Goal: Contribute content: Add original content to the website for others to see

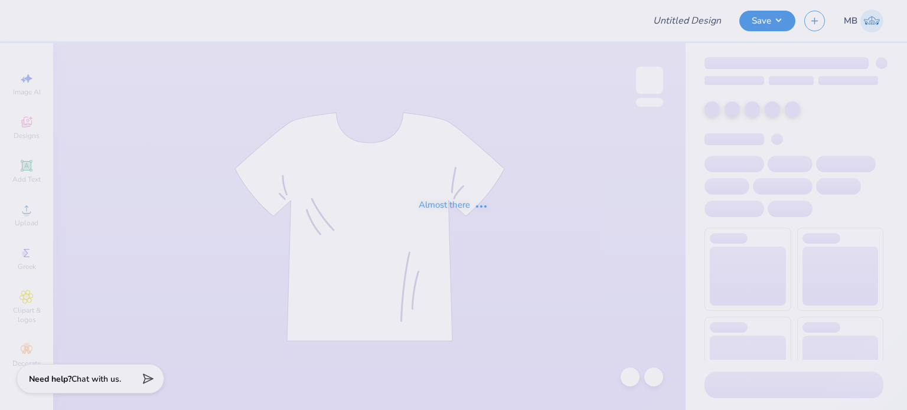
type input "BANCE Hoodies"
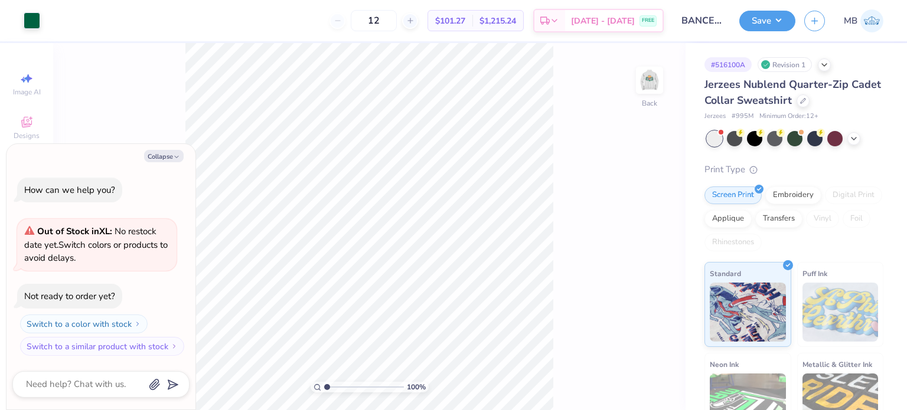
click at [156, 149] on div "Collapse How can we help you? Out of Stock in XL : No restock date yet. Switch …" at bounding box center [100, 277] width 189 height 266
click at [161, 158] on button "Collapse" at bounding box center [164, 156] width 40 height 12
type textarea "x"
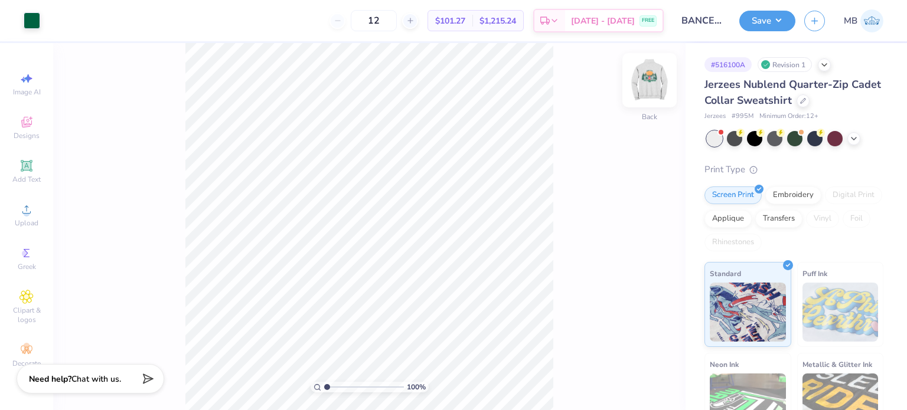
click at [649, 82] on img at bounding box center [649, 80] width 47 height 47
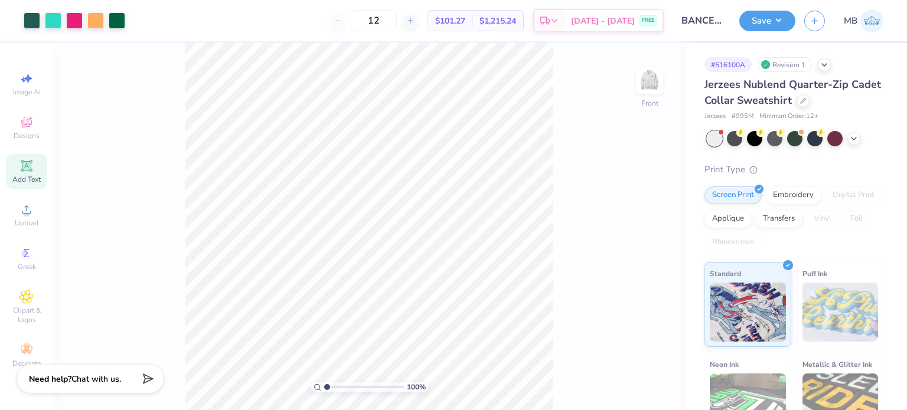
click at [29, 164] on icon at bounding box center [26, 165] width 9 height 9
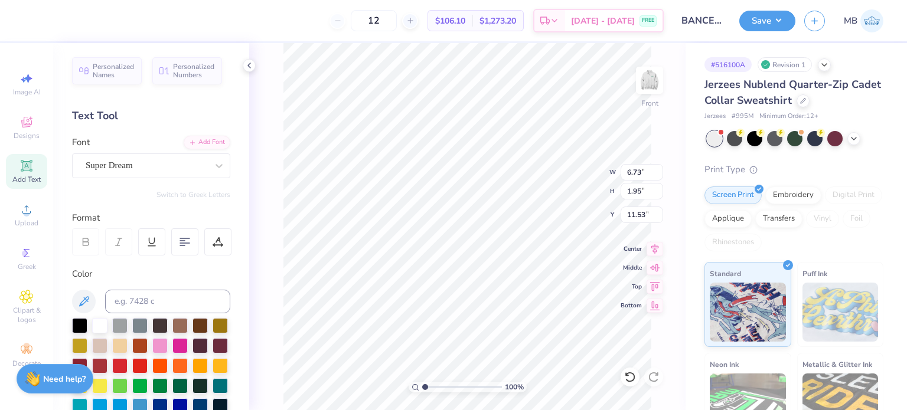
scroll to position [9, 1]
type textarea "®"
click at [110, 169] on div "Super Dream" at bounding box center [146, 165] width 124 height 18
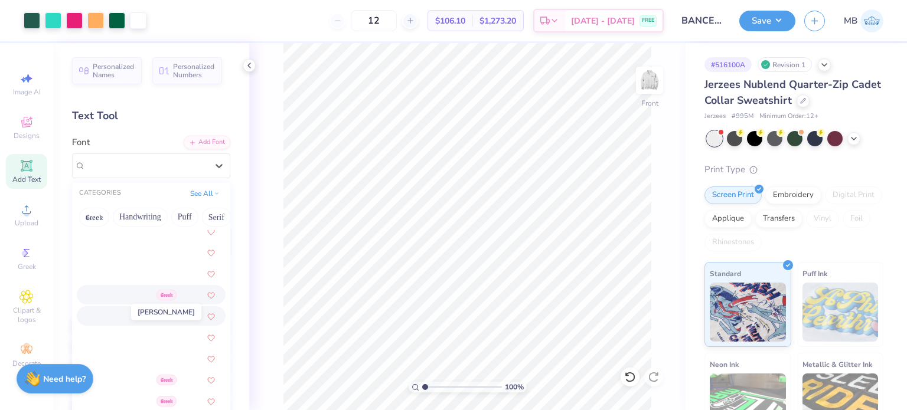
scroll to position [446, 0]
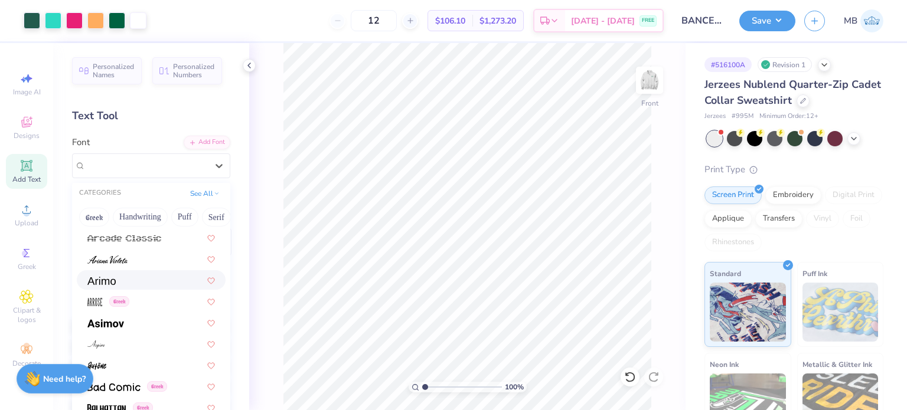
click at [99, 280] on img at bounding box center [101, 281] width 28 height 8
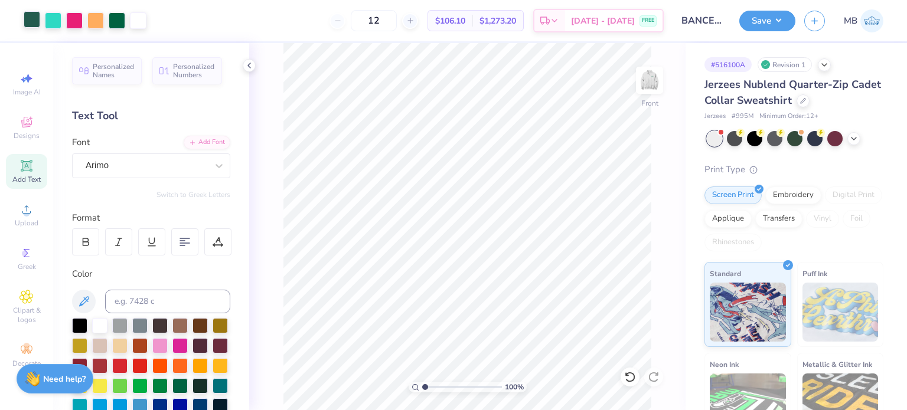
click at [26, 21] on div at bounding box center [32, 19] width 17 height 17
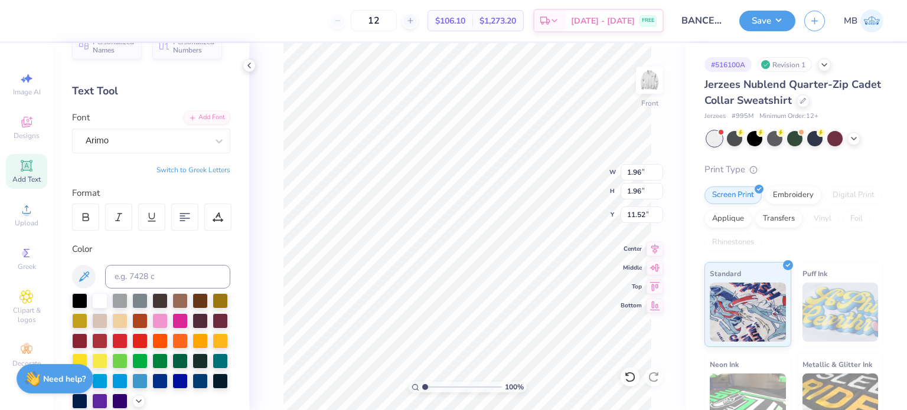
scroll to position [28, 0]
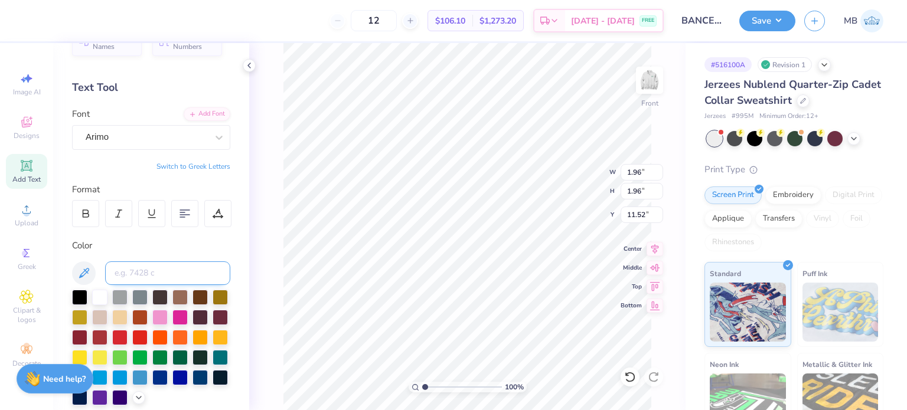
click at [160, 267] on input at bounding box center [167, 274] width 125 height 24
type input "3425"
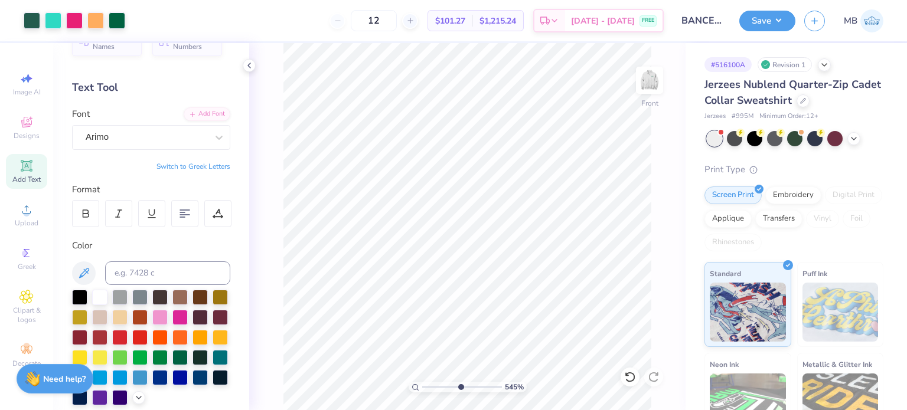
drag, startPoint x: 428, startPoint y: 392, endPoint x: 460, endPoint y: 391, distance: 31.9
type input "5.45"
click at [460, 391] on input "range" at bounding box center [462, 387] width 80 height 11
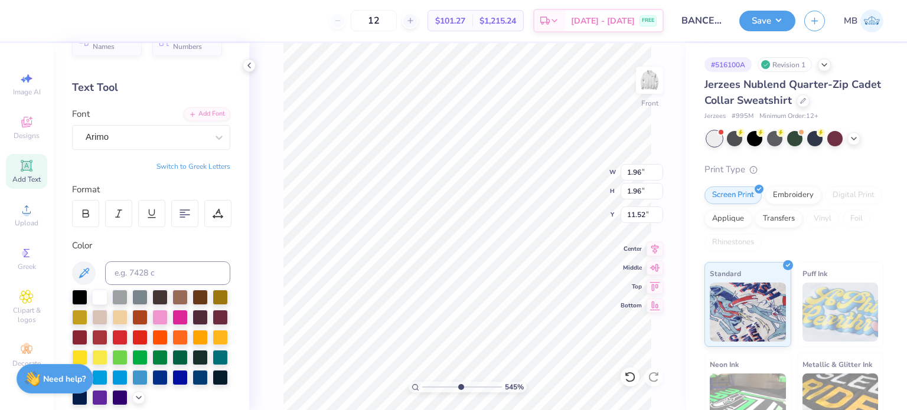
type input "12.85"
type input "0.18"
type input "9.42"
type input "1.33"
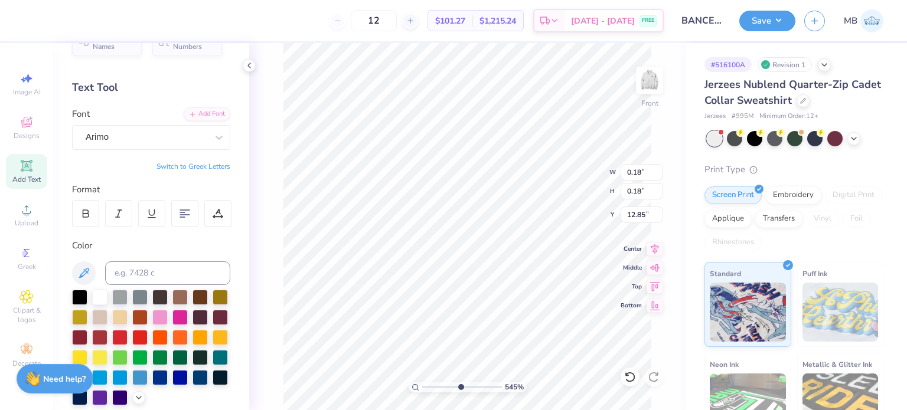
type input "13.26"
drag, startPoint x: 451, startPoint y: 389, endPoint x: 439, endPoint y: 390, distance: 11.9
type input "2.88"
click at [439, 390] on input "range" at bounding box center [462, 387] width 80 height 11
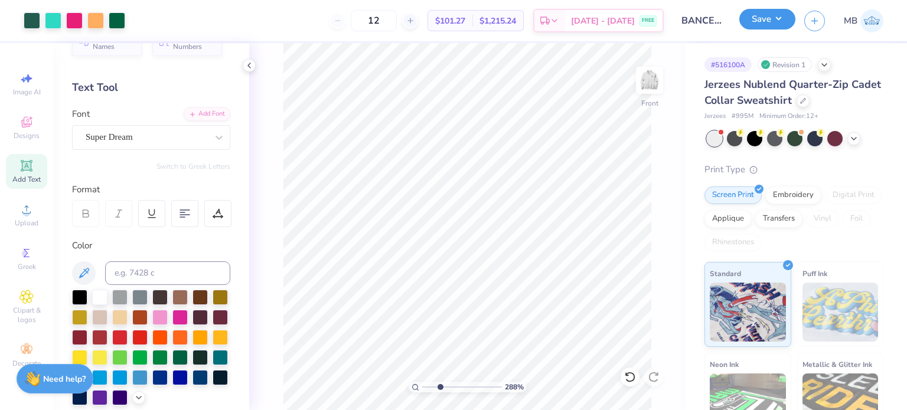
click at [775, 15] on button "Save" at bounding box center [767, 19] width 56 height 21
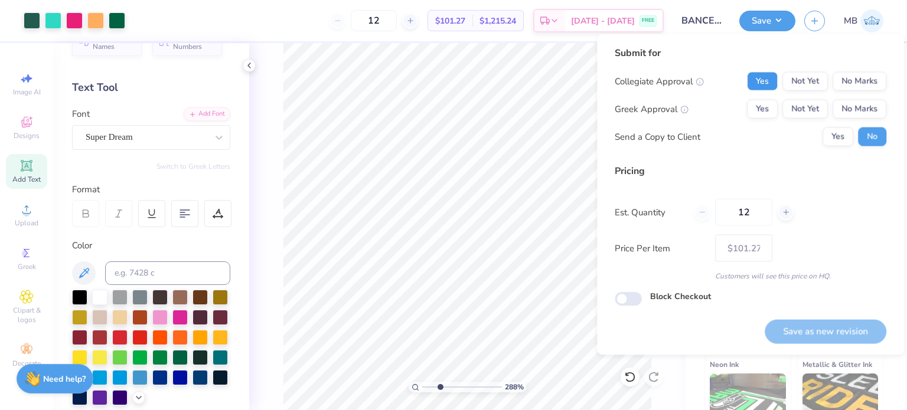
click at [754, 77] on button "Yes" at bounding box center [762, 81] width 31 height 19
click at [765, 98] on div "Collegiate Approval Yes Not Yet No Marks Greek Approval Yes Not Yet No Marks Se…" at bounding box center [751, 109] width 272 height 74
click at [758, 116] on button "Yes" at bounding box center [762, 109] width 31 height 19
click at [787, 333] on button "Save as new revision" at bounding box center [826, 331] width 122 height 24
type input "$101.27"
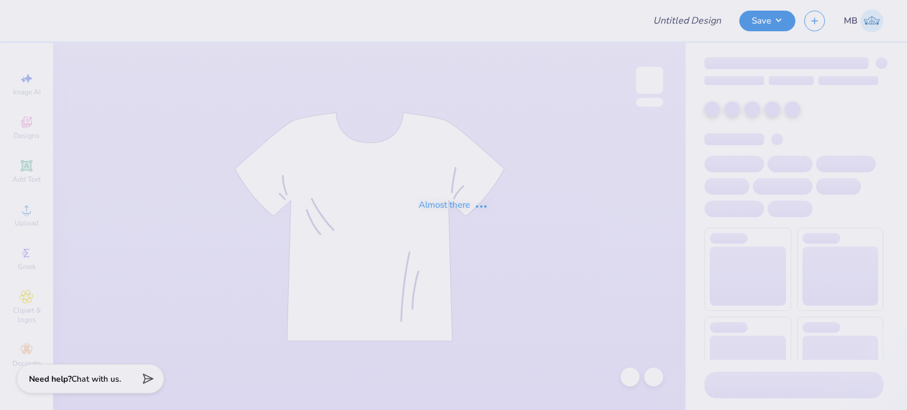
type input "PM"
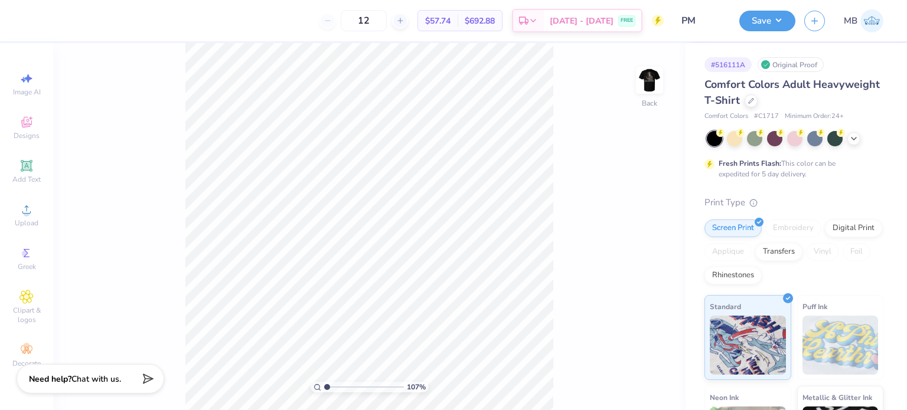
drag, startPoint x: 327, startPoint y: 387, endPoint x: 316, endPoint y: 386, distance: 10.6
click at [324, 386] on input "range" at bounding box center [364, 387] width 80 height 11
click at [645, 81] on img at bounding box center [649, 80] width 47 height 47
drag, startPoint x: 332, startPoint y: 387, endPoint x: 347, endPoint y: 383, distance: 15.2
click at [347, 383] on input "range" at bounding box center [364, 387] width 80 height 11
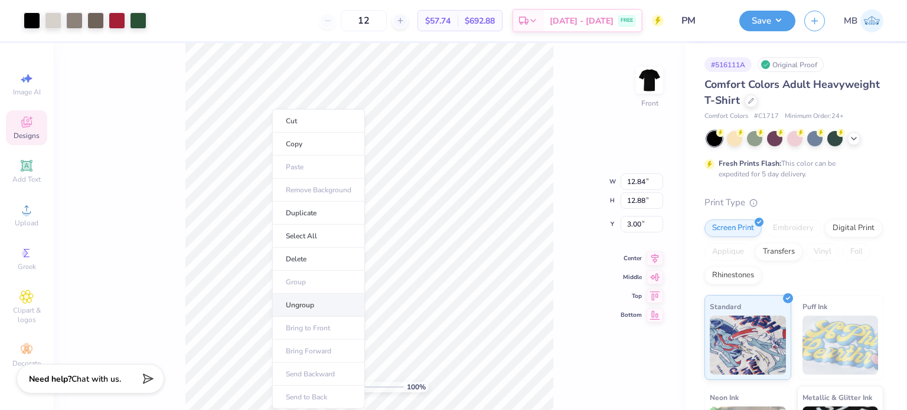
click at [307, 304] on li "Ungroup" at bounding box center [318, 305] width 93 height 23
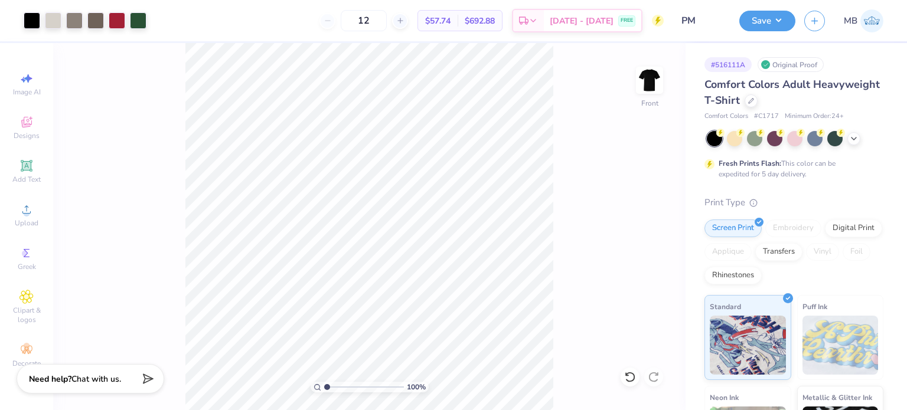
click at [305, 388] on div "100 %" at bounding box center [368, 226] width 367 height 367
click at [334, 387] on input "range" at bounding box center [364, 387] width 80 height 11
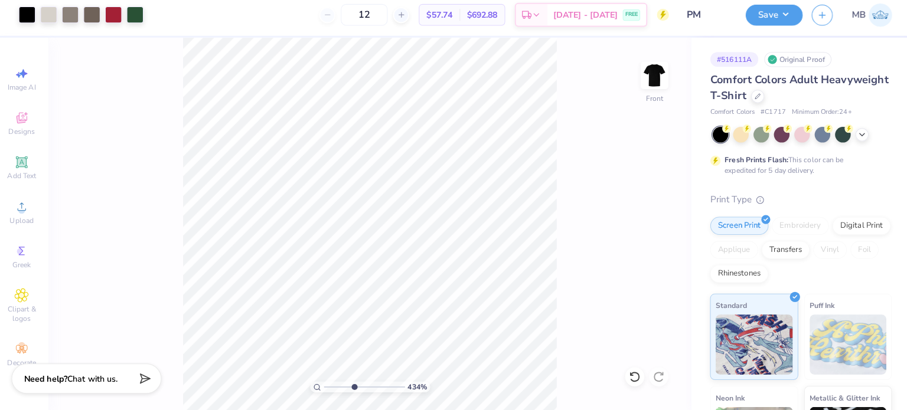
drag, startPoint x: 347, startPoint y: 389, endPoint x: 353, endPoint y: 388, distance: 5.9
type input "4.34"
click at [353, 388] on input "range" at bounding box center [364, 387] width 80 height 11
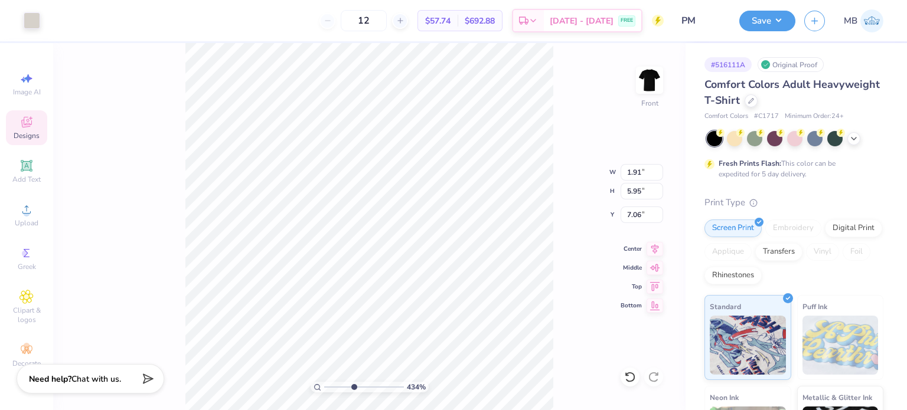
type input "1.25"
type input "0.53"
type input "9.48"
type input "1.69"
type input "2.07"
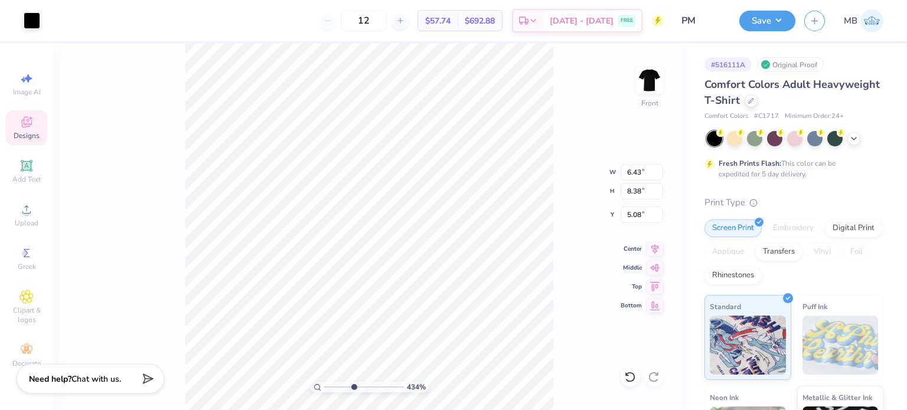
type input "7.90"
type input "5.45366940269605"
type input "1.91"
type input "5.95"
type input "7.06"
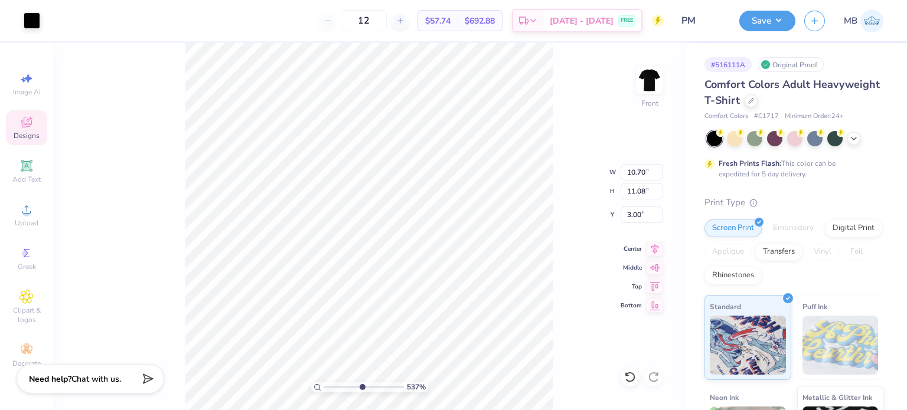
click at [325, 389] on div "537 %" at bounding box center [368, 226] width 367 height 367
drag, startPoint x: 363, startPoint y: 386, endPoint x: 325, endPoint y: 393, distance: 37.9
click at [325, 393] on input "range" at bounding box center [364, 387] width 80 height 11
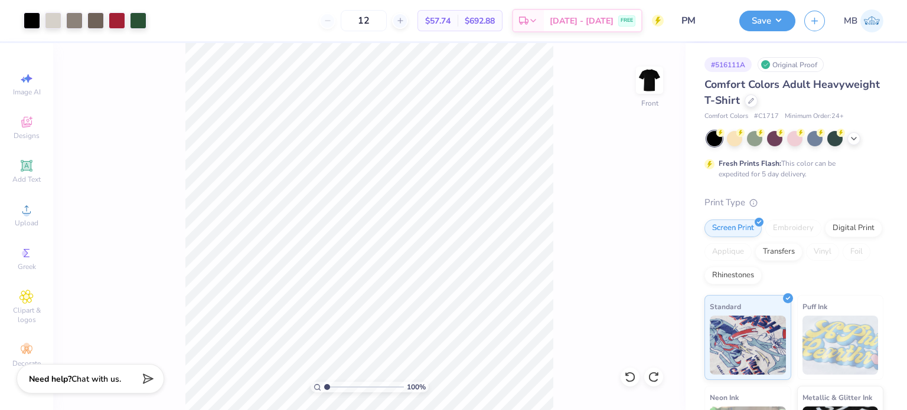
drag, startPoint x: 323, startPoint y: 389, endPoint x: 344, endPoint y: 384, distance: 21.9
click at [344, 384] on div "100 %" at bounding box center [370, 387] width 118 height 11
drag, startPoint x: 328, startPoint y: 387, endPoint x: 340, endPoint y: 387, distance: 11.2
type input "2.68"
click at [340, 387] on input "range" at bounding box center [364, 387] width 80 height 11
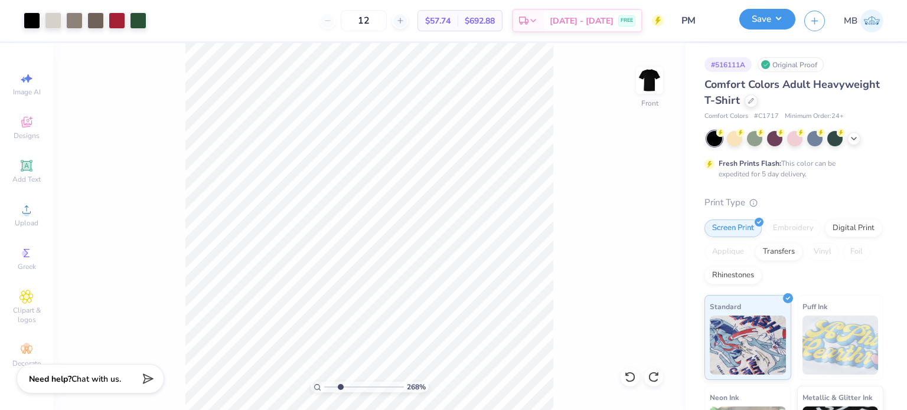
click at [752, 20] on button "Save" at bounding box center [767, 19] width 56 height 21
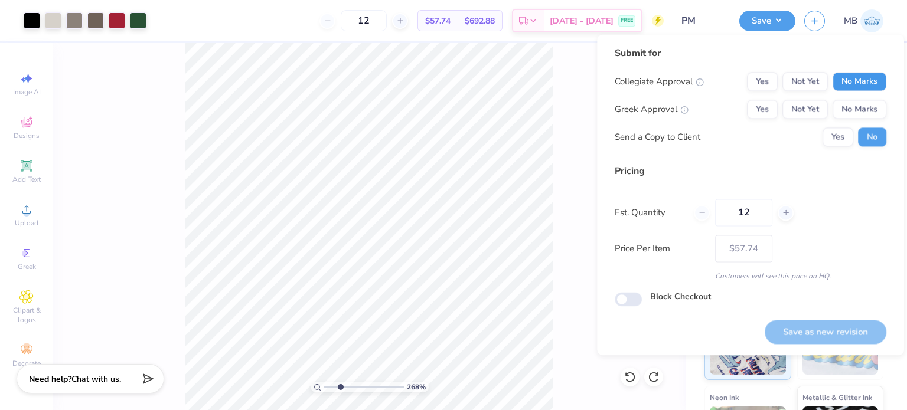
click at [843, 79] on button "No Marks" at bounding box center [860, 81] width 54 height 19
click at [772, 108] on button "Yes" at bounding box center [762, 109] width 31 height 19
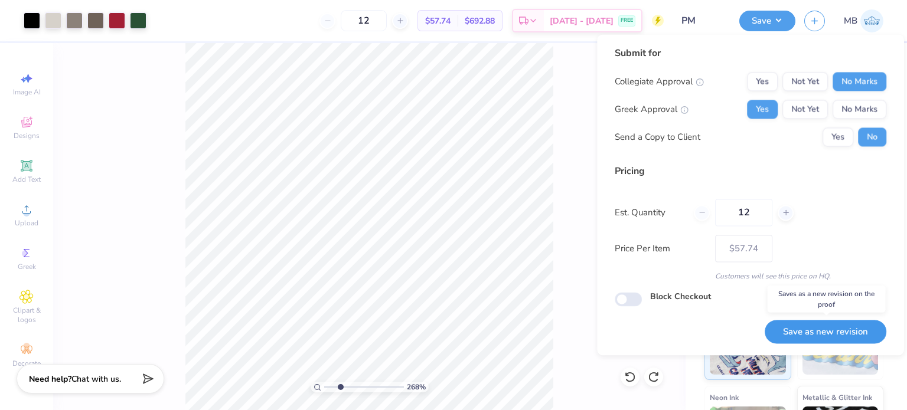
click at [815, 332] on button "Save as new revision" at bounding box center [826, 332] width 122 height 24
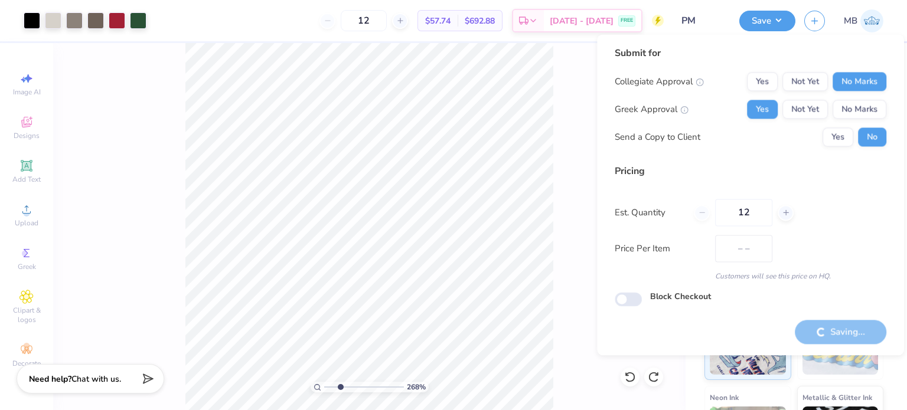
type input "$57.74"
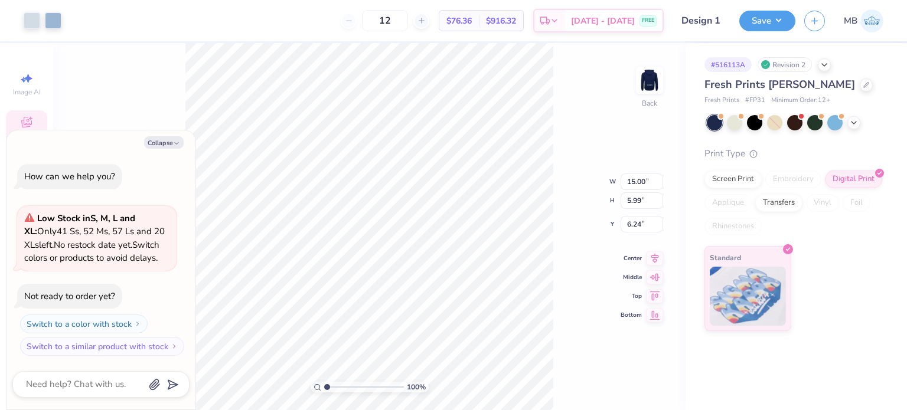
type textarea "x"
type input "6.19"
type textarea "x"
type input "5.96"
click at [651, 73] on img at bounding box center [650, 81] width 24 height 24
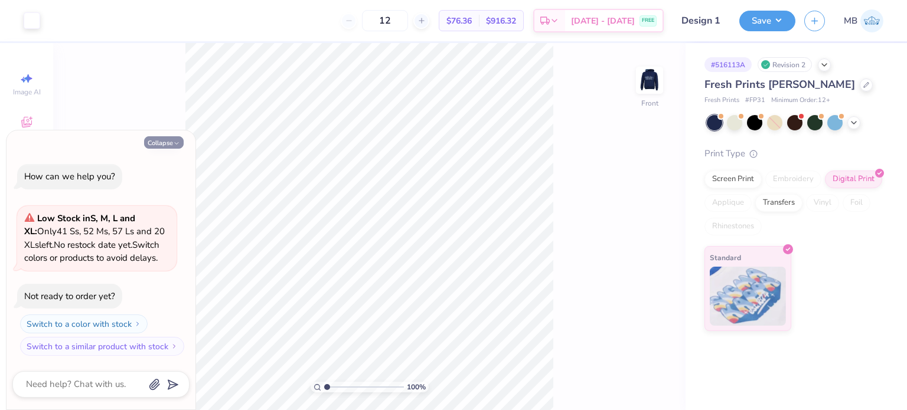
click at [150, 144] on button "Collapse" at bounding box center [164, 142] width 40 height 12
type textarea "x"
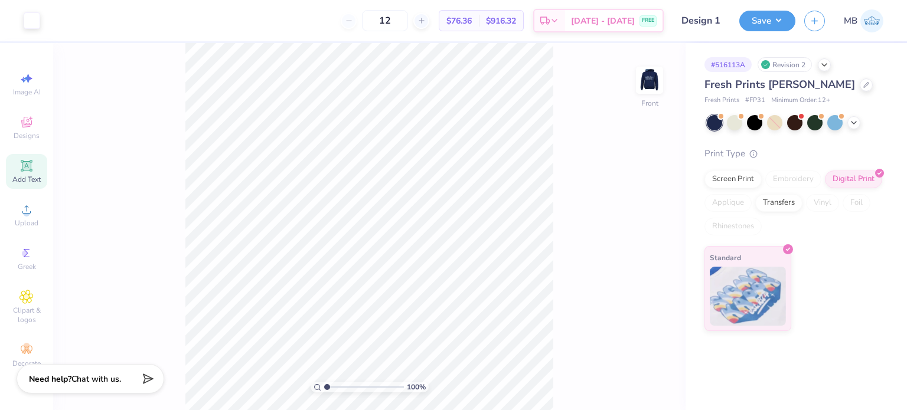
click at [28, 169] on icon at bounding box center [26, 165] width 9 height 9
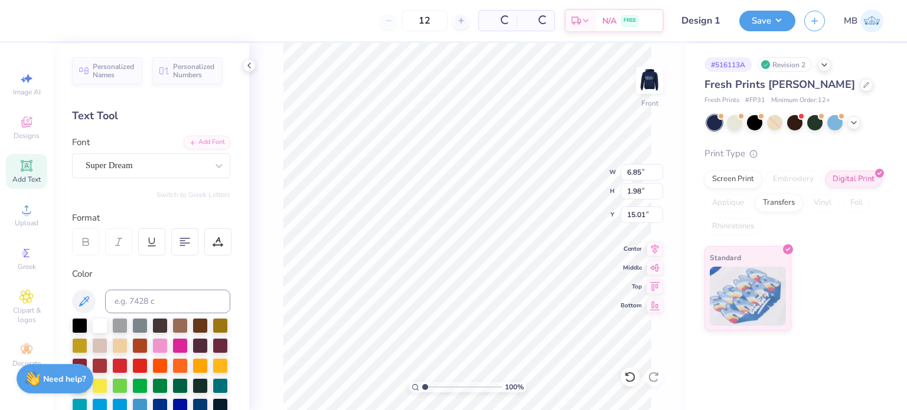
scroll to position [9, 1]
type textarea "®"
click at [138, 164] on div "Super Dream" at bounding box center [146, 165] width 124 height 18
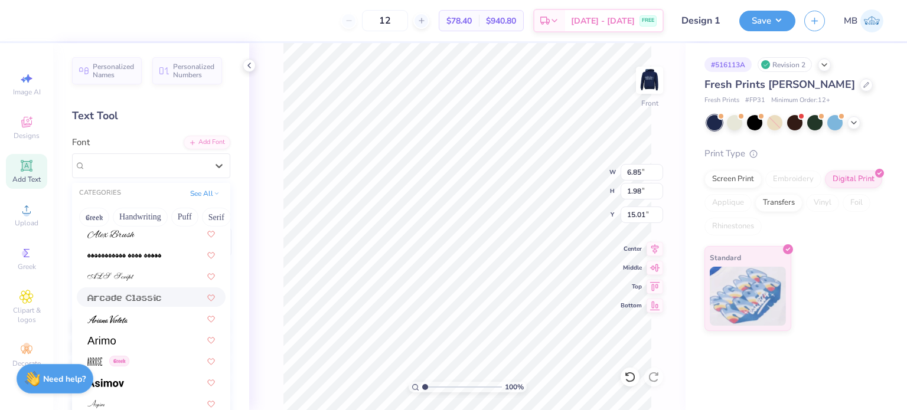
scroll to position [346, 0]
click at [101, 335] on img at bounding box center [101, 339] width 28 height 8
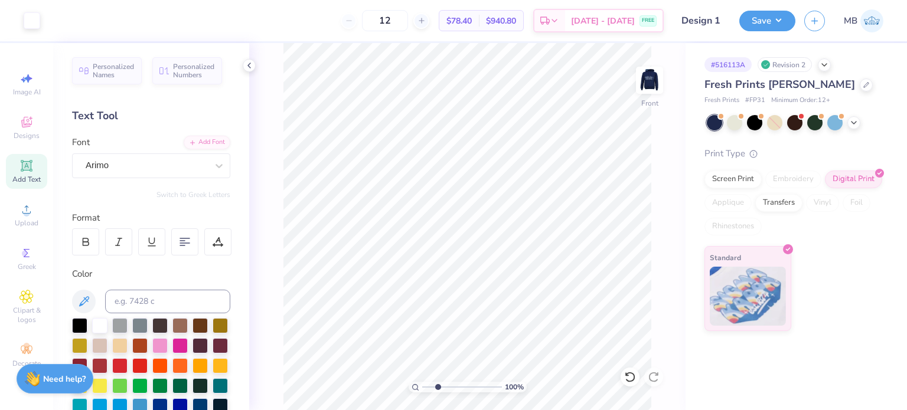
drag, startPoint x: 424, startPoint y: 387, endPoint x: 446, endPoint y: 384, distance: 22.6
type input "3.72"
click at [446, 389] on input "range" at bounding box center [462, 387] width 80 height 11
type input "15.75"
type input "0.19"
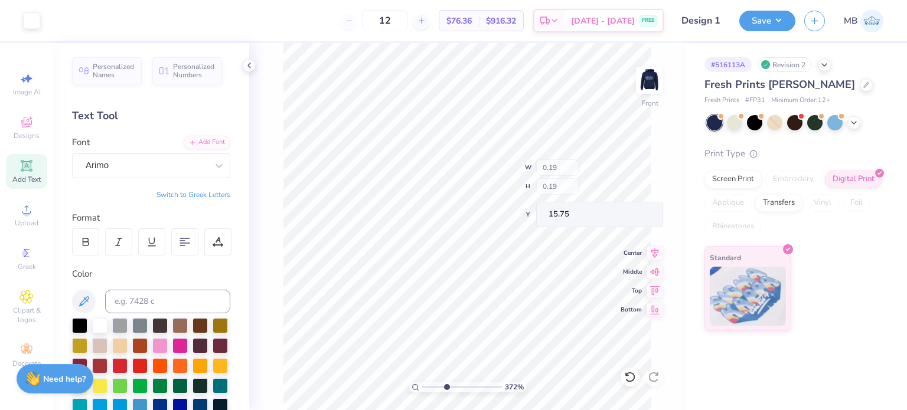
type input "0.19"
type input "21.53"
click at [774, 21] on button "Save" at bounding box center [767, 19] width 56 height 21
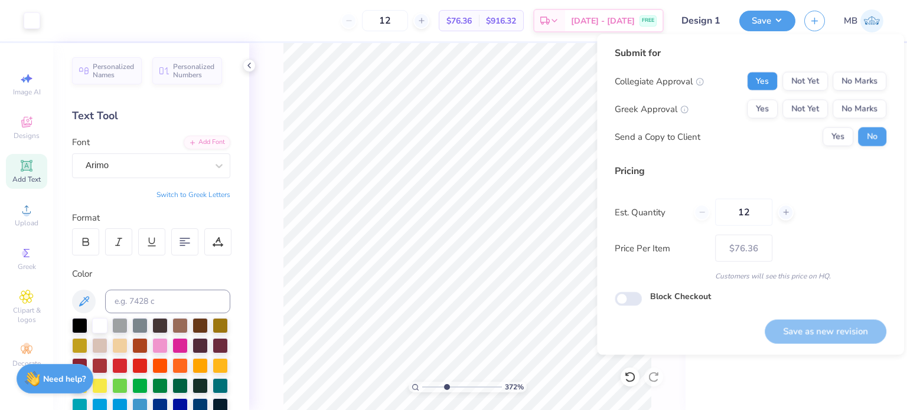
click at [759, 83] on button "Yes" at bounding box center [762, 81] width 31 height 19
click at [762, 108] on button "Yes" at bounding box center [762, 109] width 31 height 19
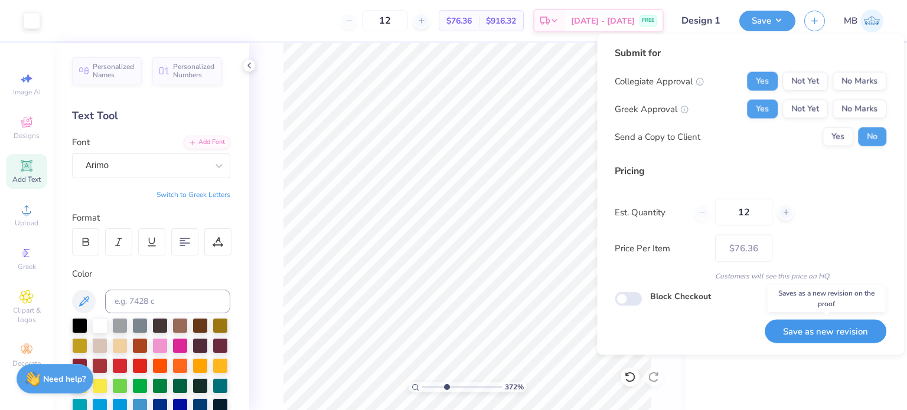
click at [806, 339] on button "Save as new revision" at bounding box center [826, 331] width 122 height 24
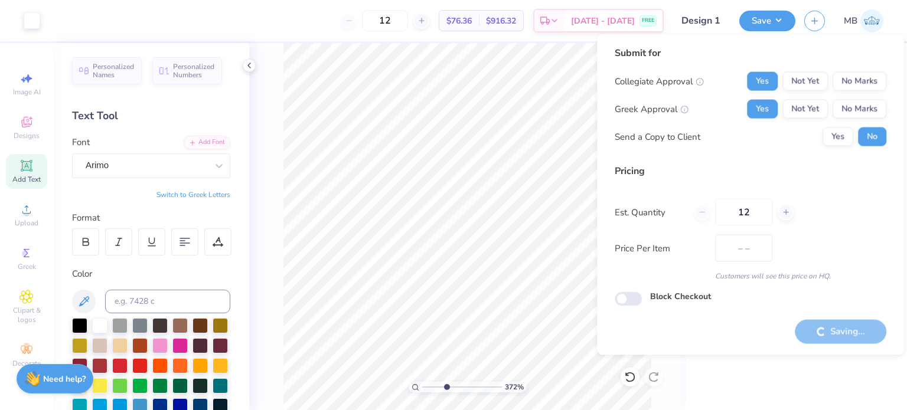
type input "$76.36"
